Goal: Find specific page/section: Find specific page/section

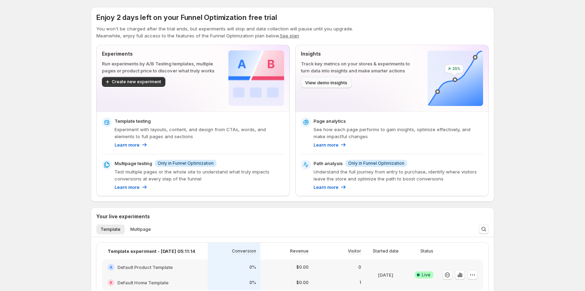
click at [328, 79] on span "View demo insights" at bounding box center [326, 82] width 42 height 7
click at [324, 82] on span "View demo insights" at bounding box center [326, 82] width 42 height 7
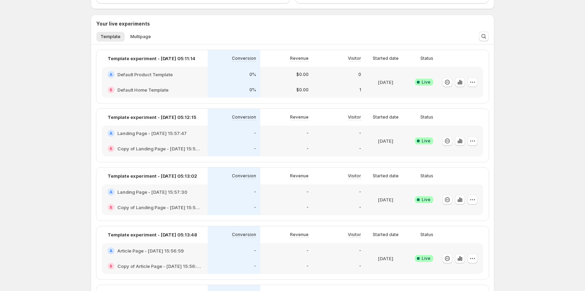
scroll to position [175, 0]
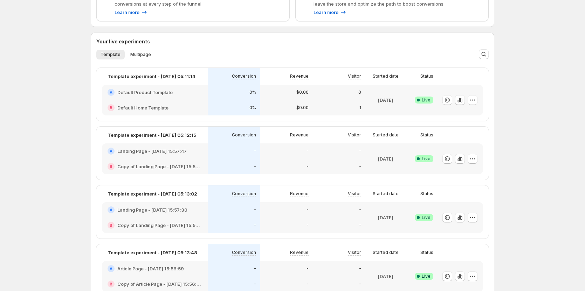
click at [537, 96] on div "Enjoy 2 days left on your Funnel Optimization free trial You won't be charged a…" at bounding box center [292, 198] width 585 height 747
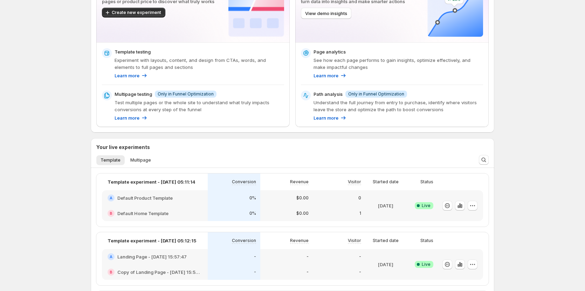
scroll to position [70, 0]
click at [146, 161] on span "Multipage" at bounding box center [140, 160] width 21 height 6
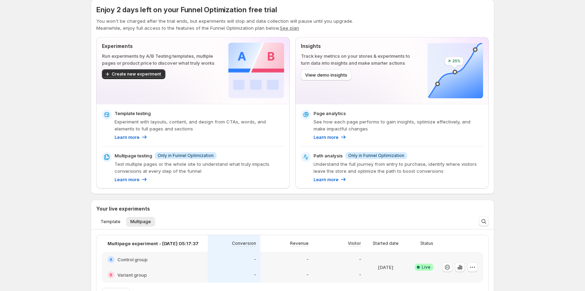
scroll to position [0, 0]
